Goal: Information Seeking & Learning: Learn about a topic

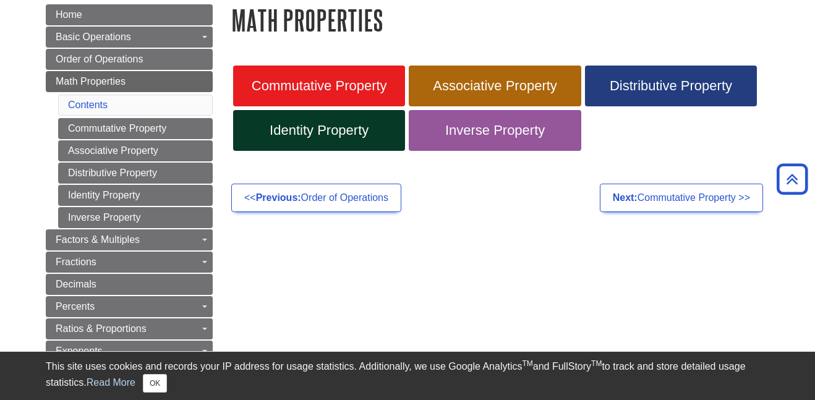
scroll to position [146, 0]
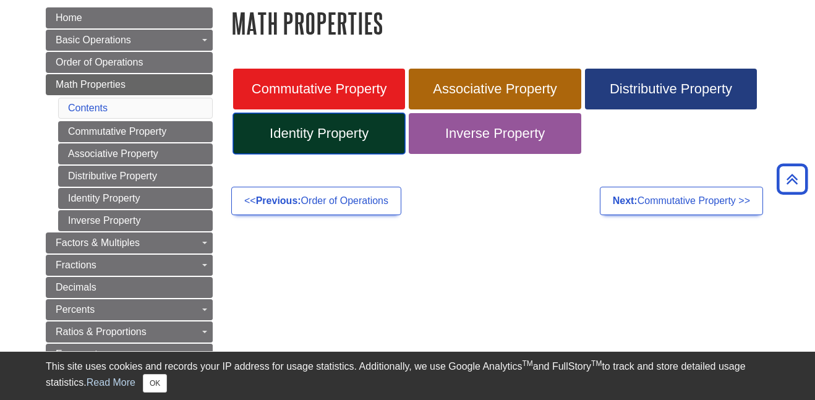
click at [315, 133] on span "Identity Property" at bounding box center [318, 133] width 153 height 16
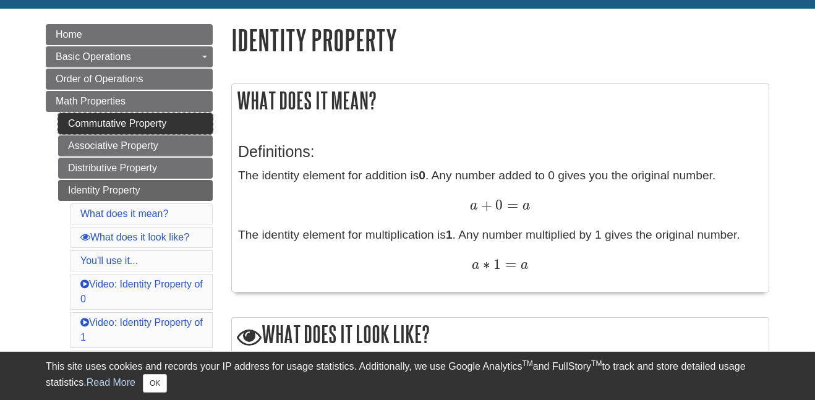
scroll to position [129, 0]
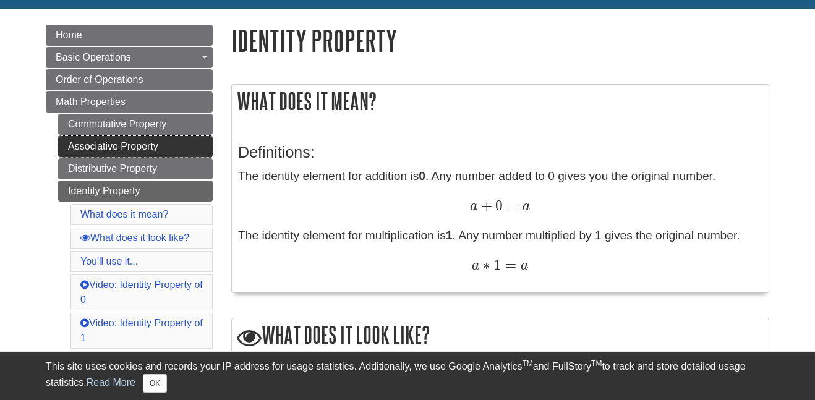
click at [174, 148] on link "Associative Property" at bounding box center [135, 146] width 155 height 21
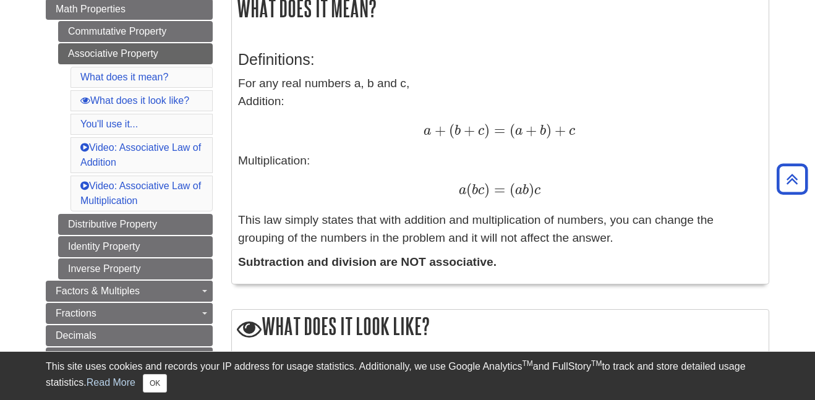
scroll to position [213, 0]
